Goal: Obtain resource: Download file/media

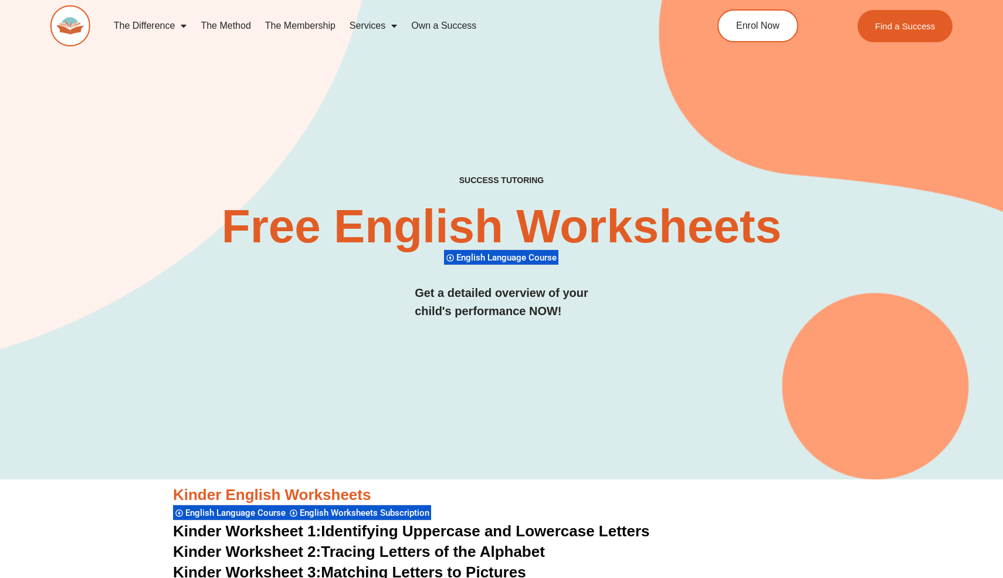
click at [673, 456] on div "SUCCESS TUTORING​ Free English Worksheets​ English Language Course Get a detail…" at bounding box center [501, 219] width 903 height 520
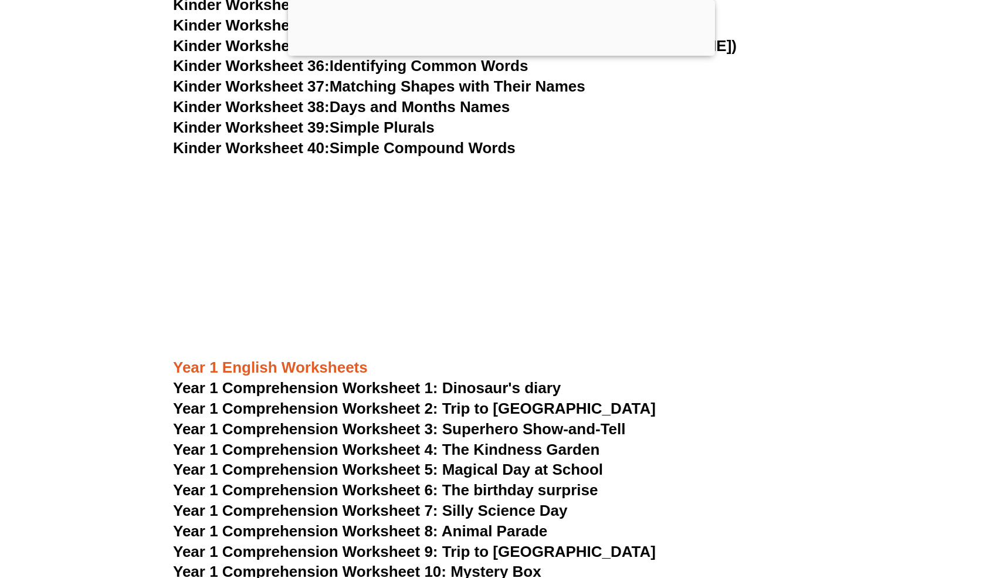
scroll to position [1203, 0]
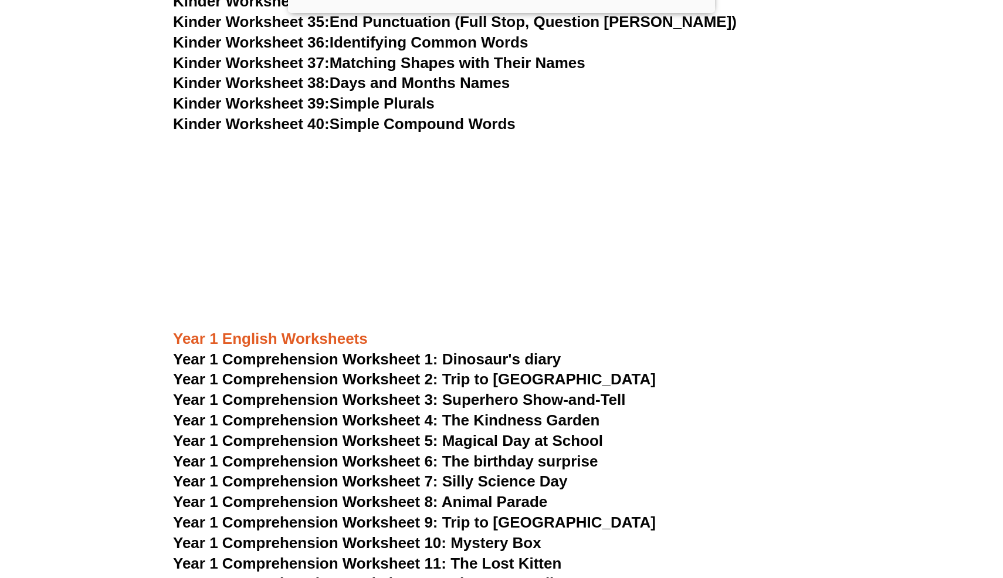
scroll to position [1203, 0]
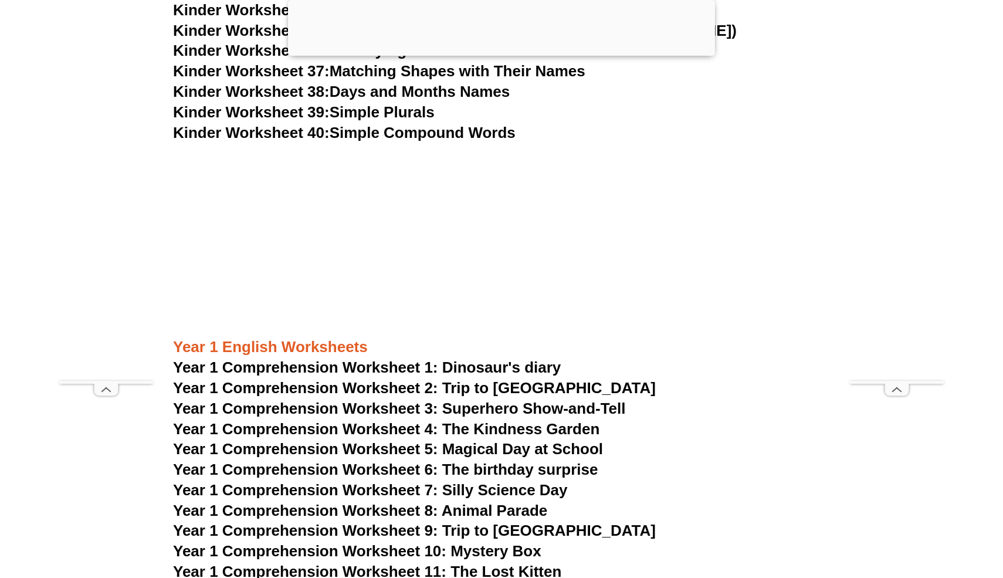
click at [453, 368] on span "Year 1 Comprehension Worksheet 1: Dinosaur's diary" at bounding box center [367, 367] width 388 height 18
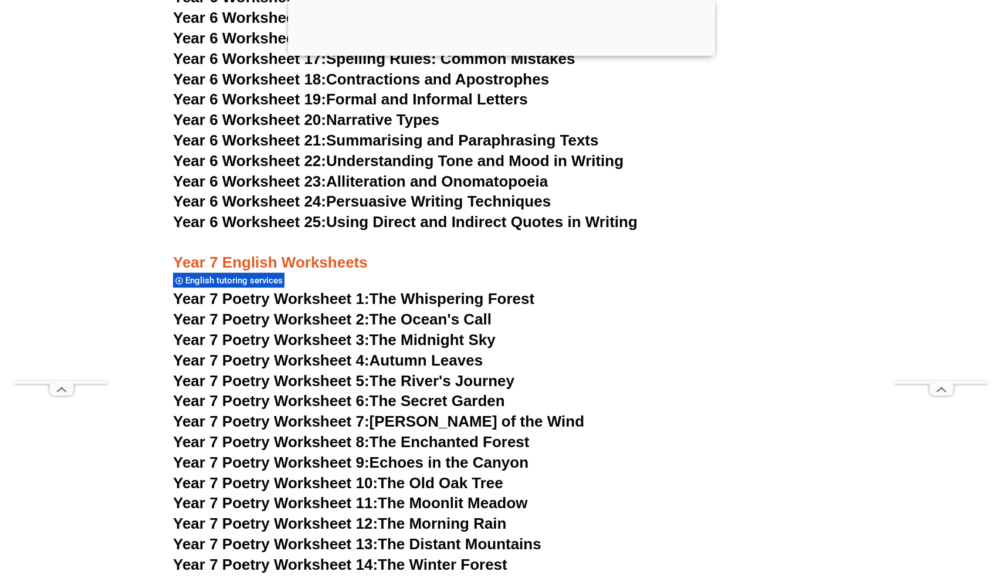
scroll to position [7327, 0]
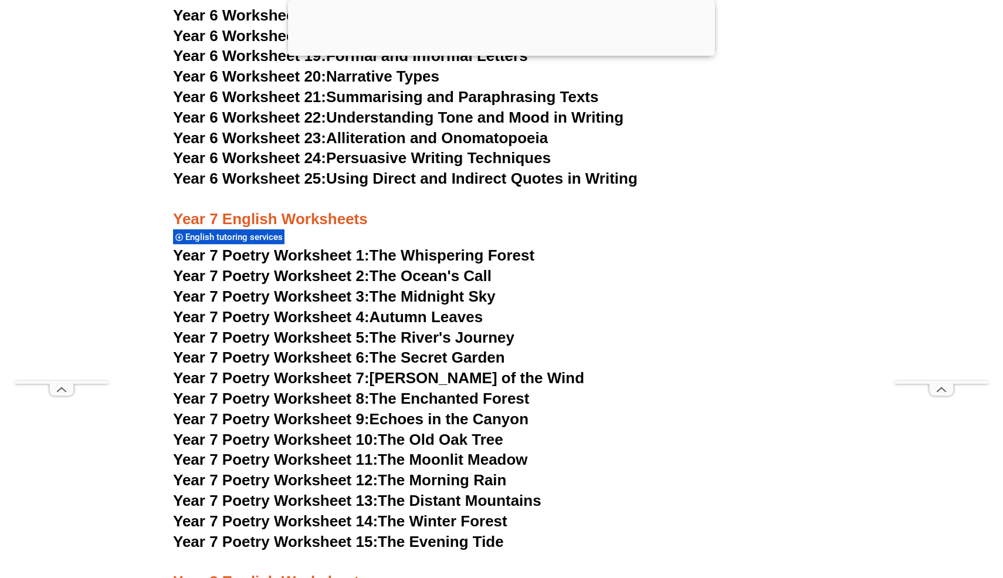
click at [313, 431] on span "Year 7 Poetry Worksheet 10:" at bounding box center [275, 440] width 205 height 18
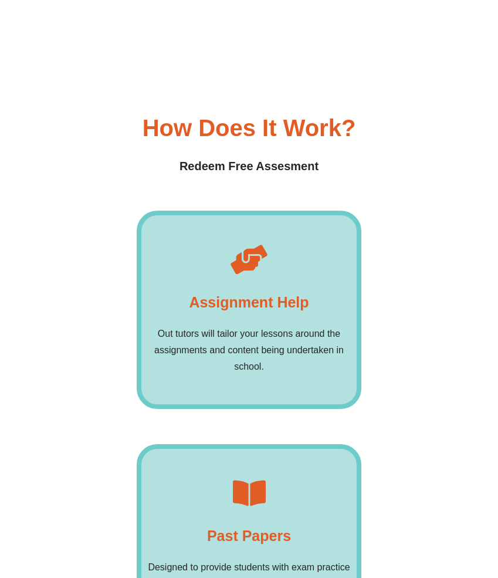
scroll to position [7256, 0]
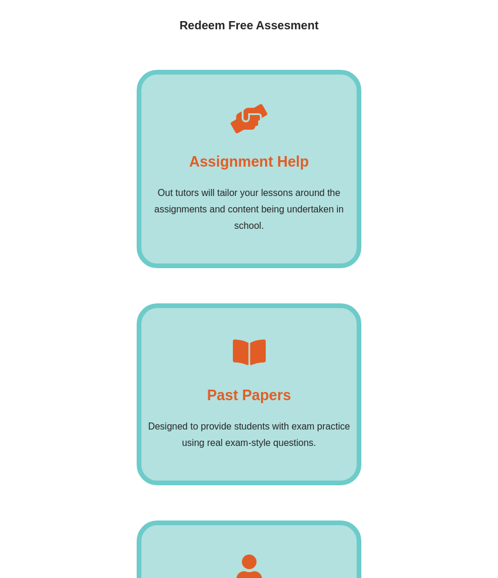
click at [426, 375] on div "Assignment Help Out tutors will tailor your lessons around the assignments and …" at bounding box center [249, 386] width 448 height 633
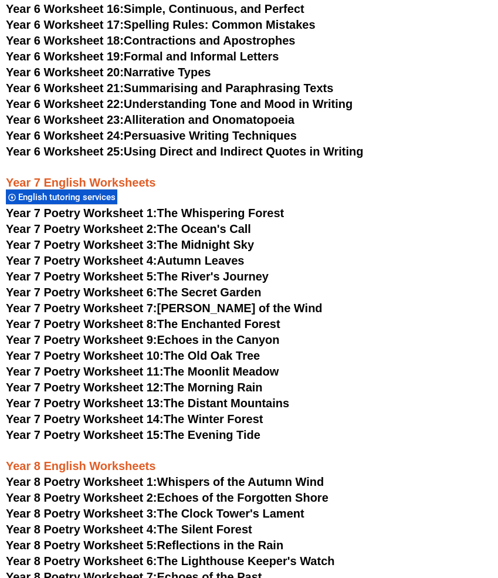
scroll to position [5778, 0]
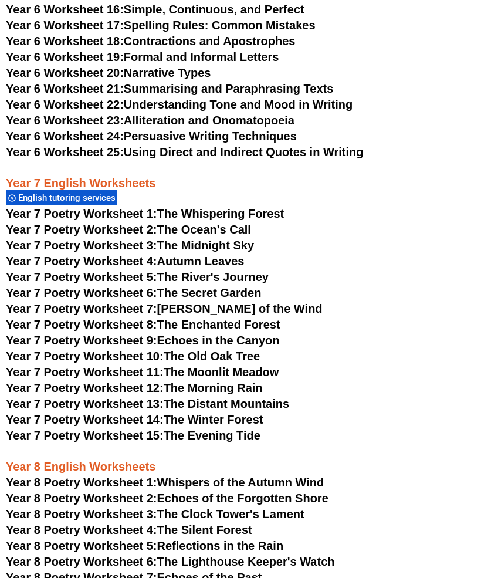
click at [120, 207] on span "Year 7 Poetry Worksheet 1:" at bounding box center [81, 213] width 151 height 13
